Goal: Task Accomplishment & Management: Manage account settings

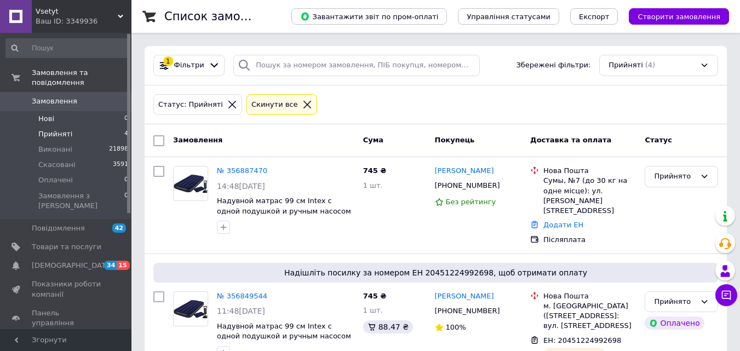
click at [58, 113] on li "Нові 0" at bounding box center [67, 118] width 135 height 15
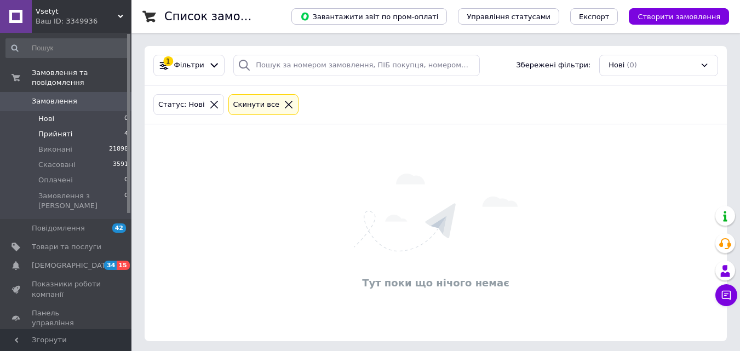
click at [61, 129] on span "Прийняті" at bounding box center [55, 134] width 34 height 10
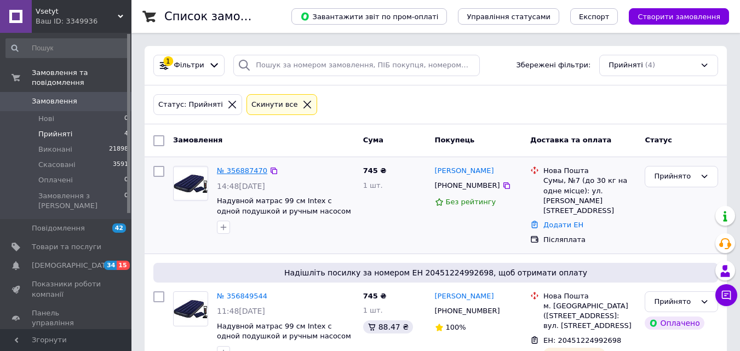
click at [234, 171] on link "№ 356887470" at bounding box center [242, 171] width 50 height 8
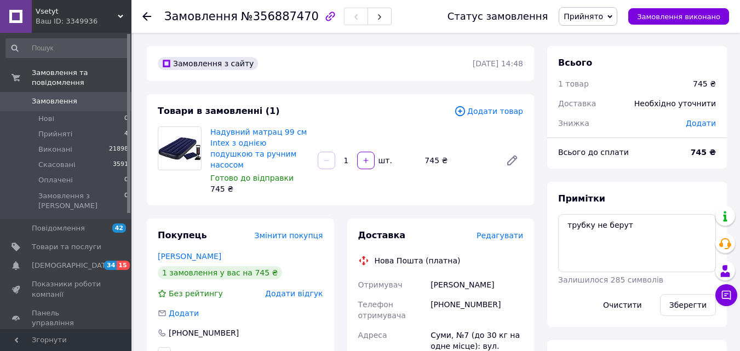
click at [148, 14] on icon at bounding box center [146, 16] width 9 height 9
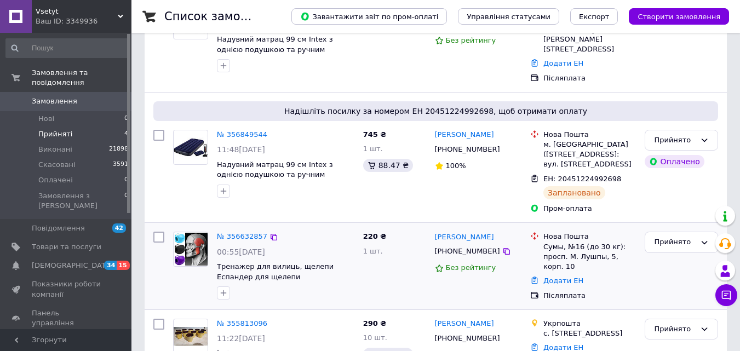
scroll to position [209, 0]
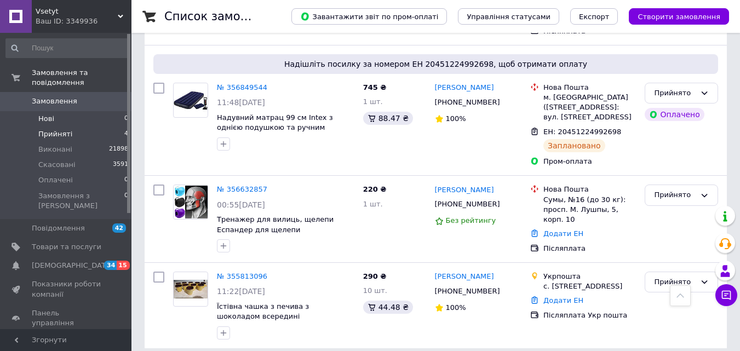
click at [66, 111] on li "Нові 0" at bounding box center [67, 118] width 135 height 15
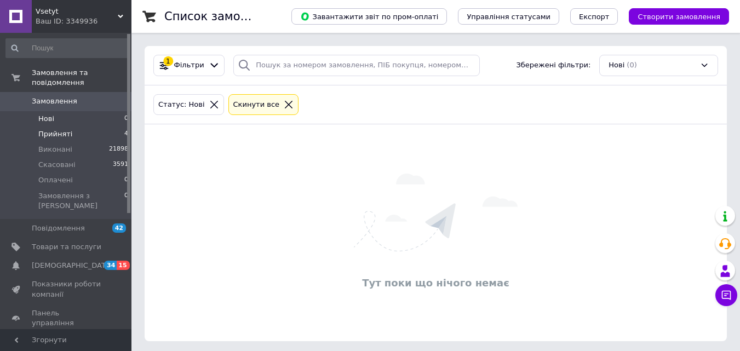
click at [53, 129] on span "Прийняті" at bounding box center [55, 134] width 34 height 10
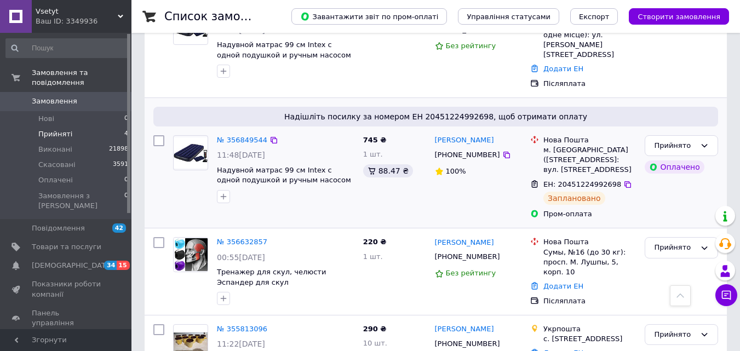
scroll to position [44, 0]
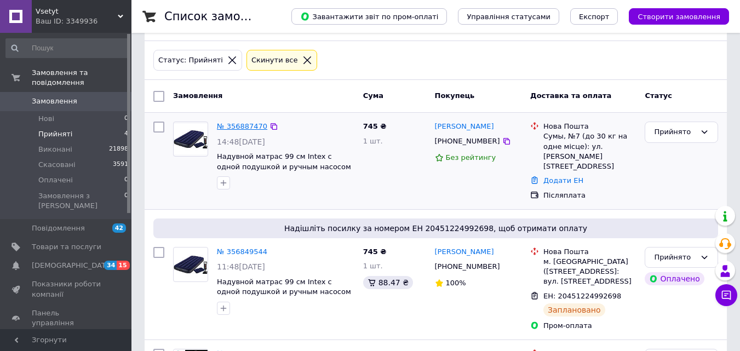
click at [246, 129] on link "№ 356887470" at bounding box center [242, 126] width 50 height 8
